Goal: Information Seeking & Learning: Find contact information

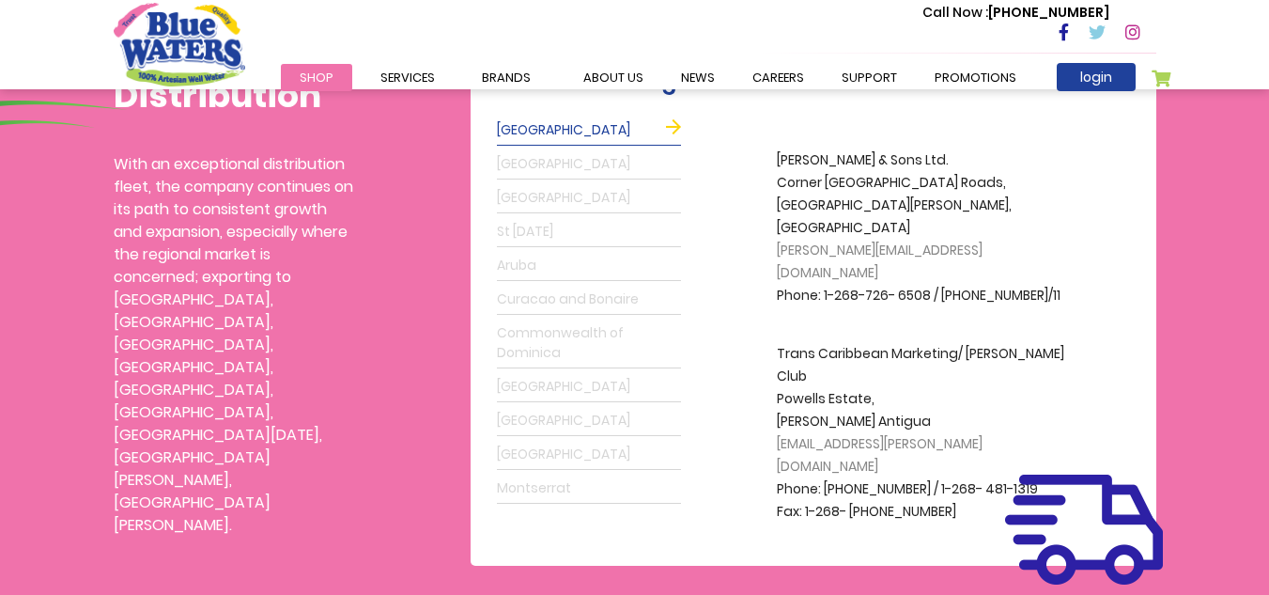
scroll to position [529, 0]
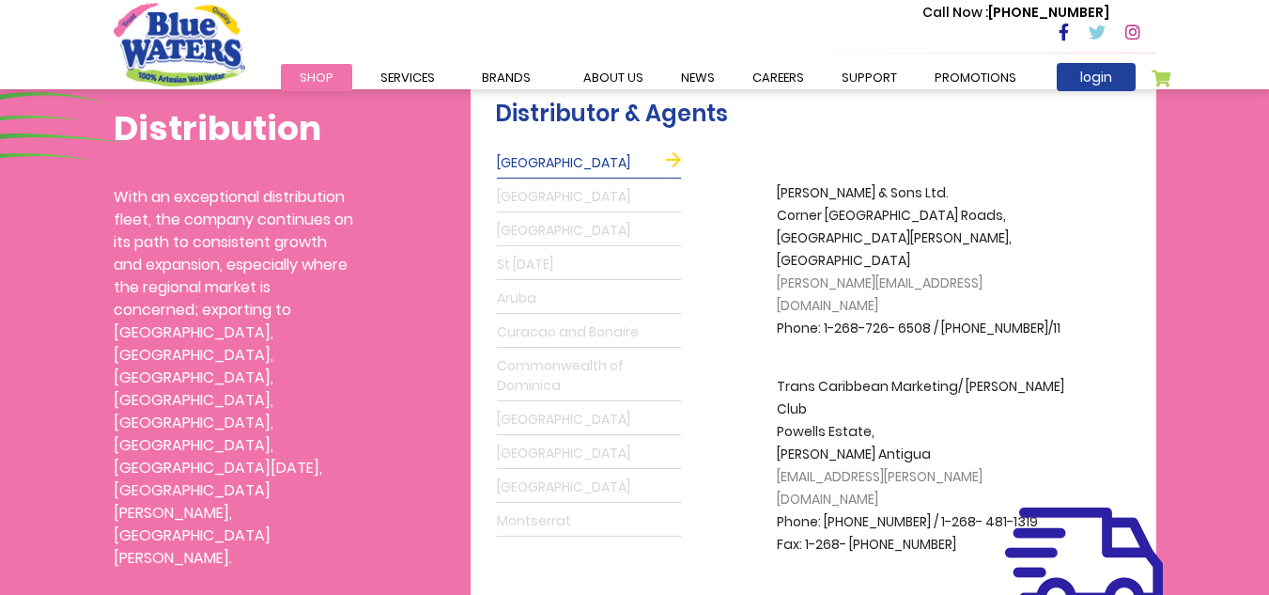
click at [529, 198] on link "[GEOGRAPHIC_DATA]" at bounding box center [589, 197] width 184 height 30
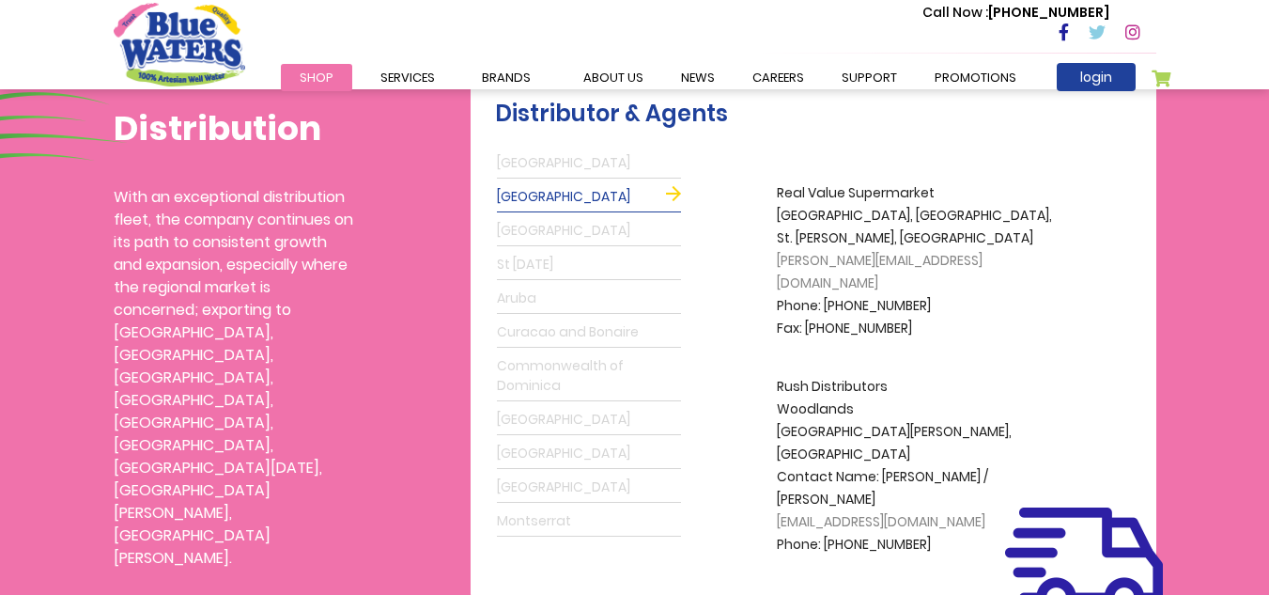
click at [579, 154] on link "[GEOGRAPHIC_DATA]" at bounding box center [589, 163] width 184 height 30
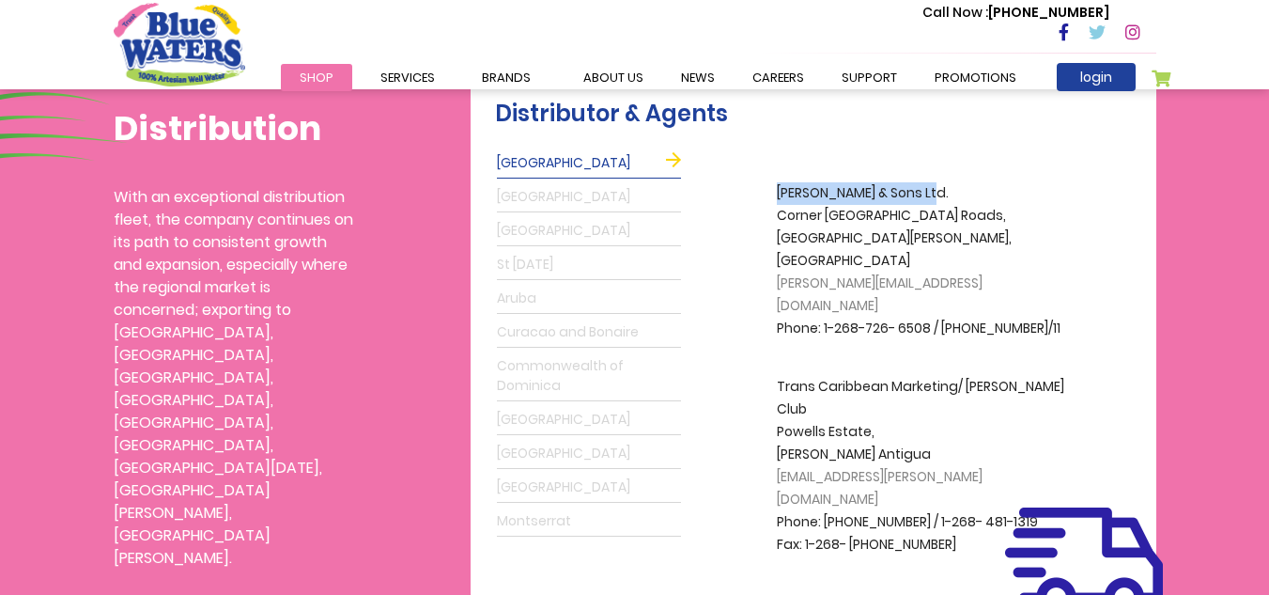
drag, startPoint x: 778, startPoint y: 195, endPoint x: 929, endPoint y: 181, distance: 151.9
click at [940, 178] on div "[PERSON_NAME] & Sons Ltd. [GEOGRAPHIC_DATA][PERSON_NAME], [GEOGRAPHIC_DATA] [PE…" at bounding box center [915, 356] width 464 height 419
copy p "[PERSON_NAME] & Sons Ltd."
click at [570, 206] on link "[GEOGRAPHIC_DATA]" at bounding box center [589, 197] width 184 height 30
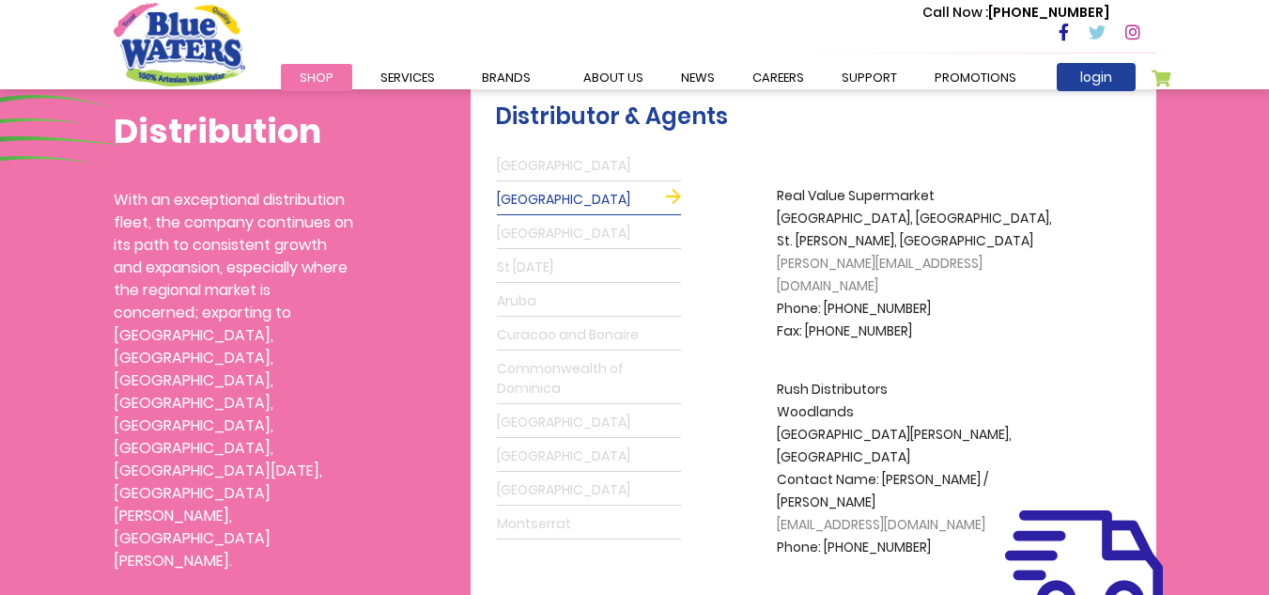
scroll to position [524, 0]
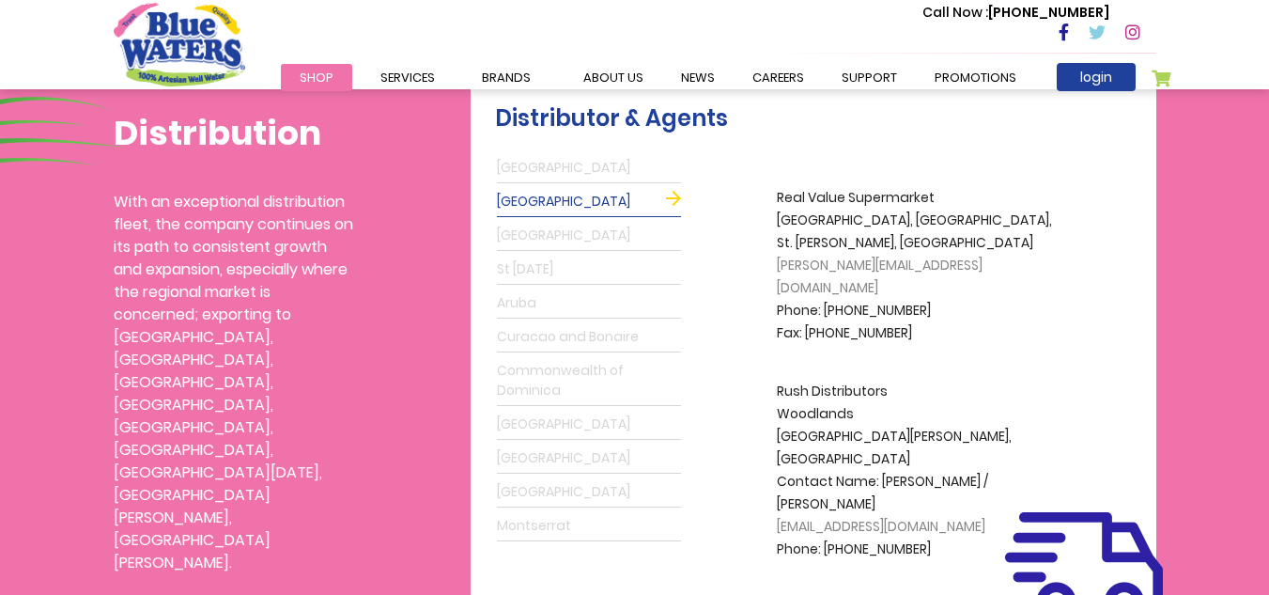
click at [763, 355] on div "[PERSON_NAME] & Sons Ltd. [GEOGRAPHIC_DATA][PERSON_NAME], [GEOGRAPHIC_DATA] [PE…" at bounding box center [915, 360] width 464 height 419
click at [627, 172] on link "[GEOGRAPHIC_DATA]" at bounding box center [589, 168] width 184 height 30
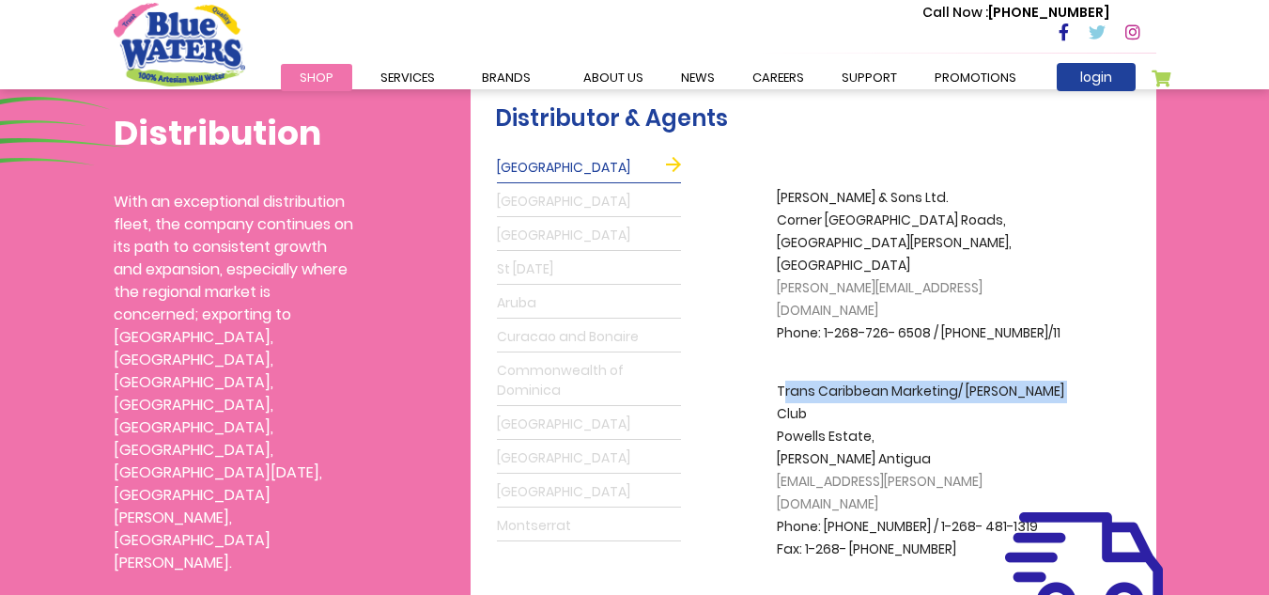
drag, startPoint x: 783, startPoint y: 349, endPoint x: 1069, endPoint y: 353, distance: 285.6
click at [1069, 380] on p "Trans Caribbean Marketing/ [PERSON_NAME] Club Powells Estate, [PERSON_NAME] Ant…" at bounding box center [927, 470] width 301 height 180
copy p "rans Caribbean Marketing/ [PERSON_NAME] Club"
click at [595, 385] on link "Commonwealth of Dominica" at bounding box center [589, 381] width 184 height 50
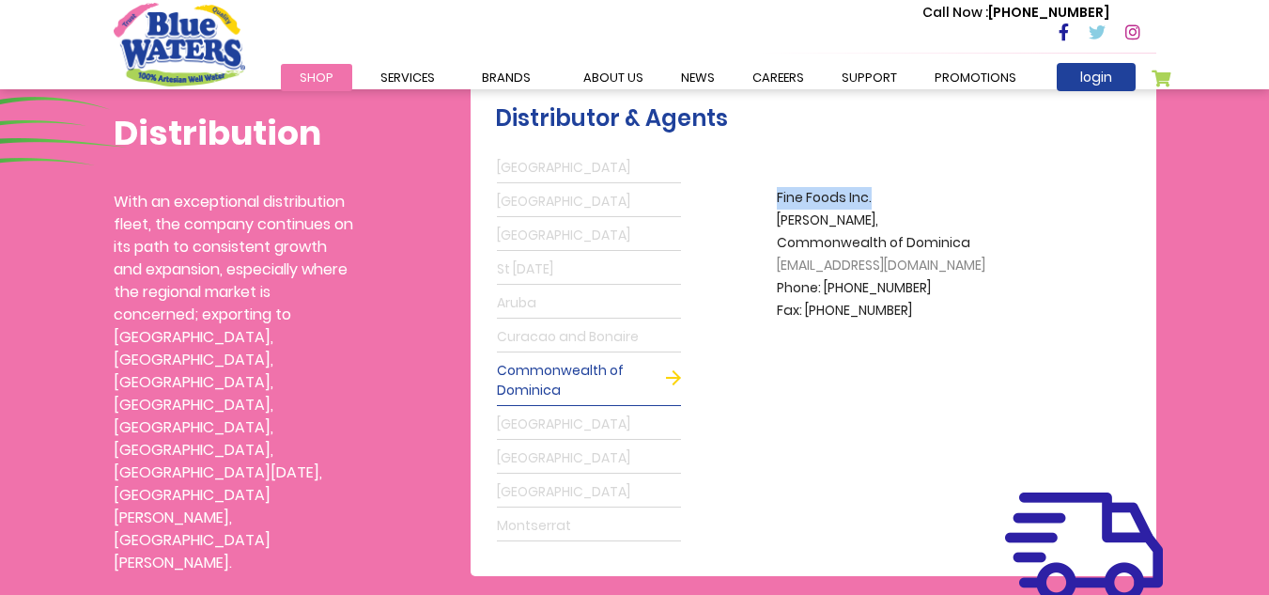
drag, startPoint x: 776, startPoint y: 196, endPoint x: 888, endPoint y: 199, distance: 111.8
click at [888, 199] on p "Fine Foods Inc. [PERSON_NAME], [GEOGRAPHIC_DATA][PERSON_NAME] [PERSON_NAME][EMA…" at bounding box center [927, 254] width 301 height 135
copy p "Fine Foods Inc."
click at [920, 238] on p "Fine Foods Inc. [PERSON_NAME], [GEOGRAPHIC_DATA][PERSON_NAME] [PERSON_NAME][EMA…" at bounding box center [927, 254] width 301 height 135
click at [551, 235] on link "[GEOGRAPHIC_DATA]" at bounding box center [589, 236] width 184 height 30
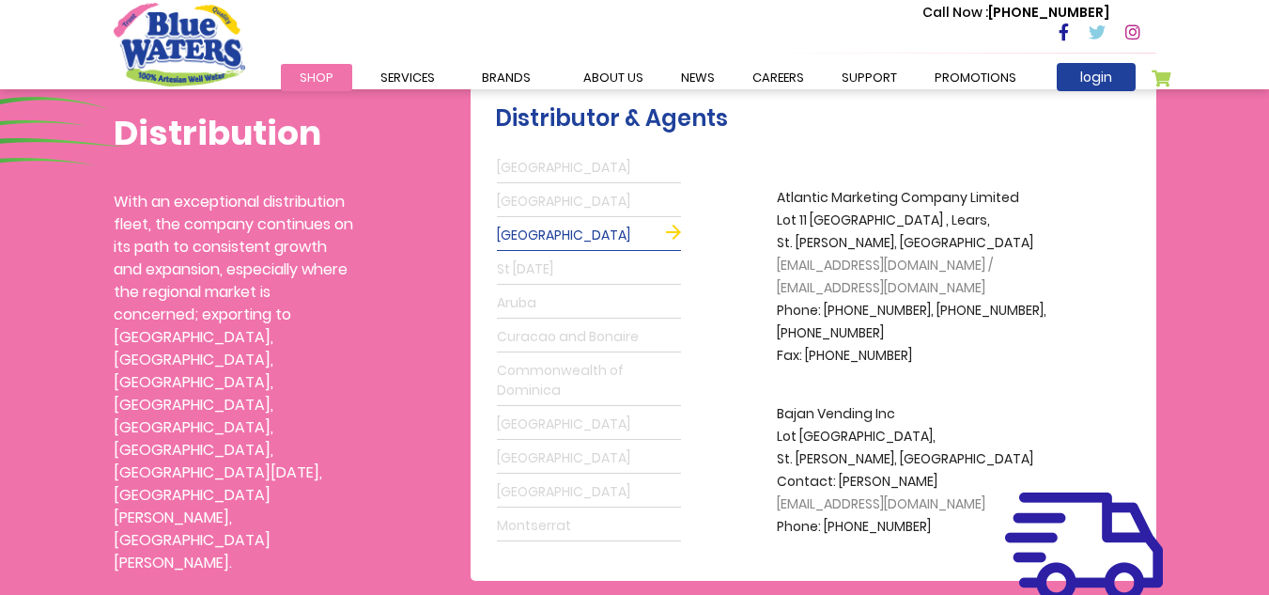
click at [587, 209] on link "[GEOGRAPHIC_DATA]" at bounding box center [589, 202] width 184 height 30
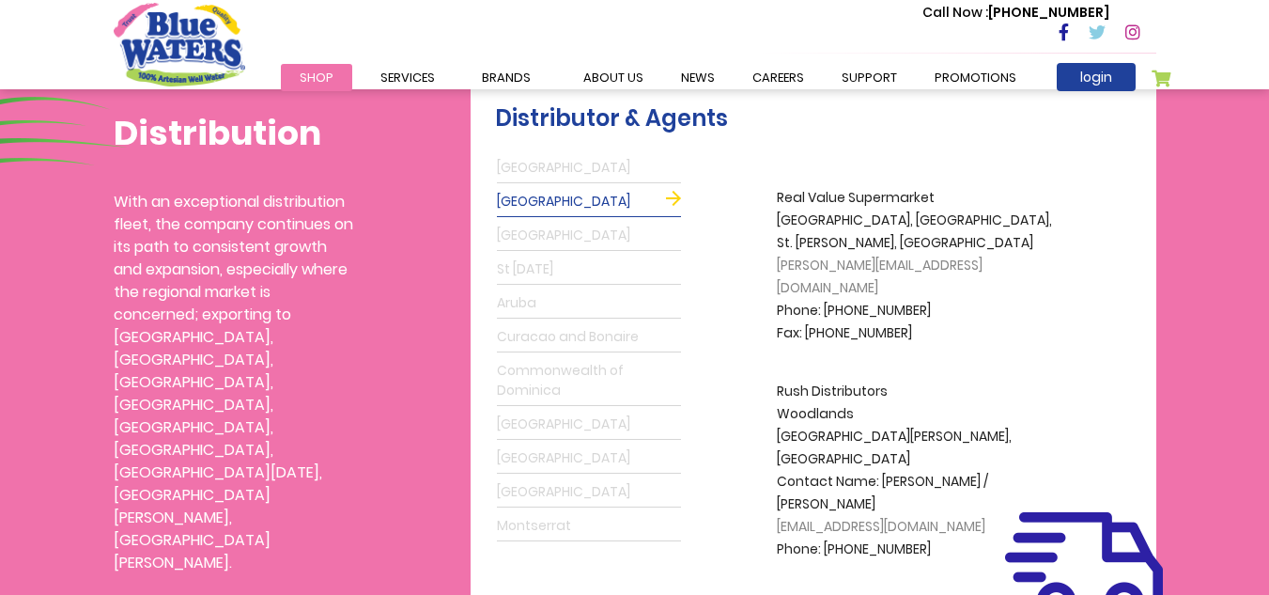
click at [565, 160] on link "[GEOGRAPHIC_DATA]" at bounding box center [589, 168] width 184 height 30
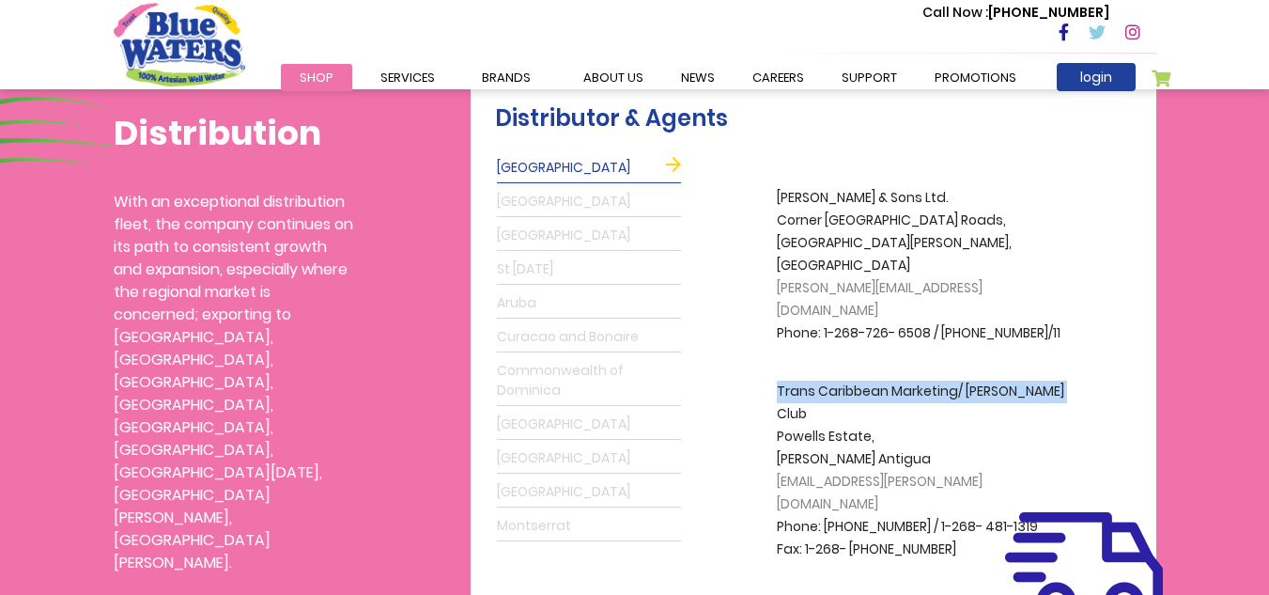
drag, startPoint x: 778, startPoint y: 348, endPoint x: 1068, endPoint y: 334, distance: 290.6
click at [1068, 380] on p "Trans Caribbean Marketing/ [PERSON_NAME] Club Powells Estate, [PERSON_NAME] Ant…" at bounding box center [927, 470] width 301 height 180
copy p "Trans Caribbean Marketing/ [PERSON_NAME] Club"
